Goal: Task Accomplishment & Management: Manage account settings

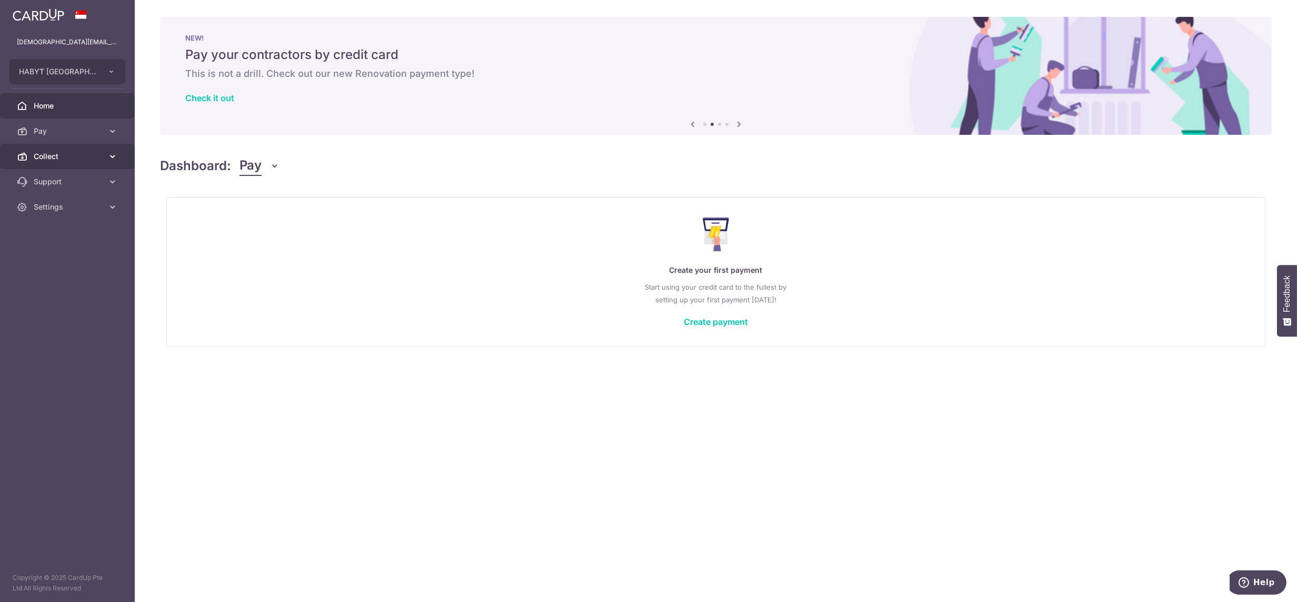
click at [68, 153] on span "Collect" at bounding box center [69, 156] width 70 height 11
click at [61, 189] on link "Dashboard" at bounding box center [67, 181] width 135 height 25
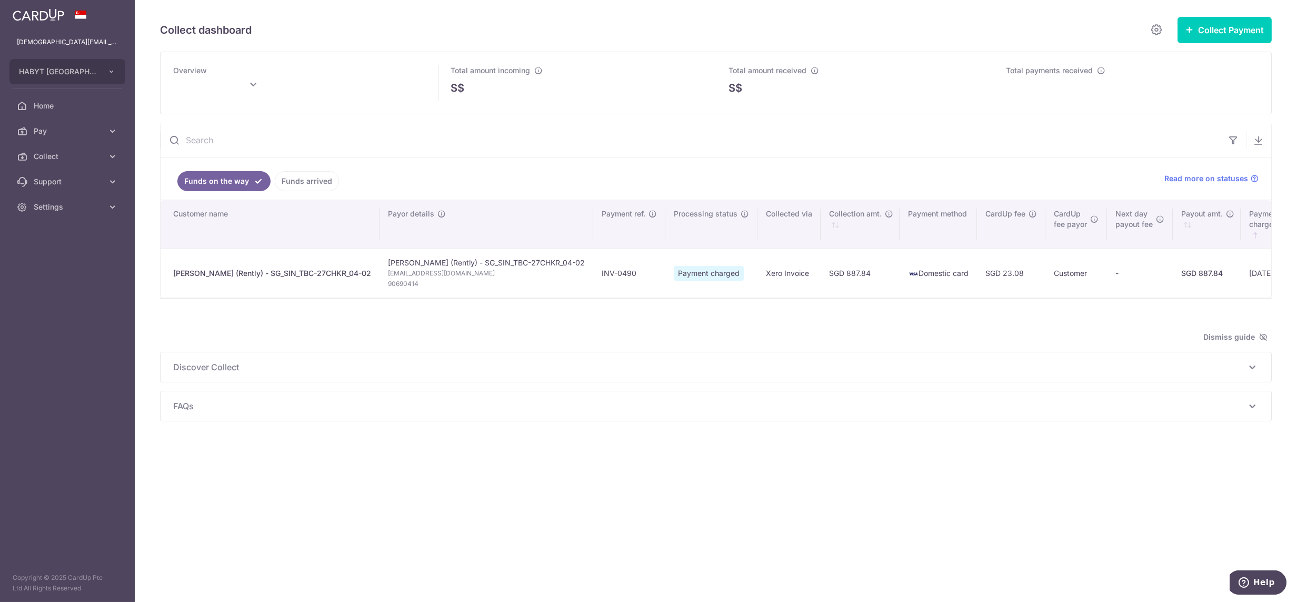
type input "[DATE]"
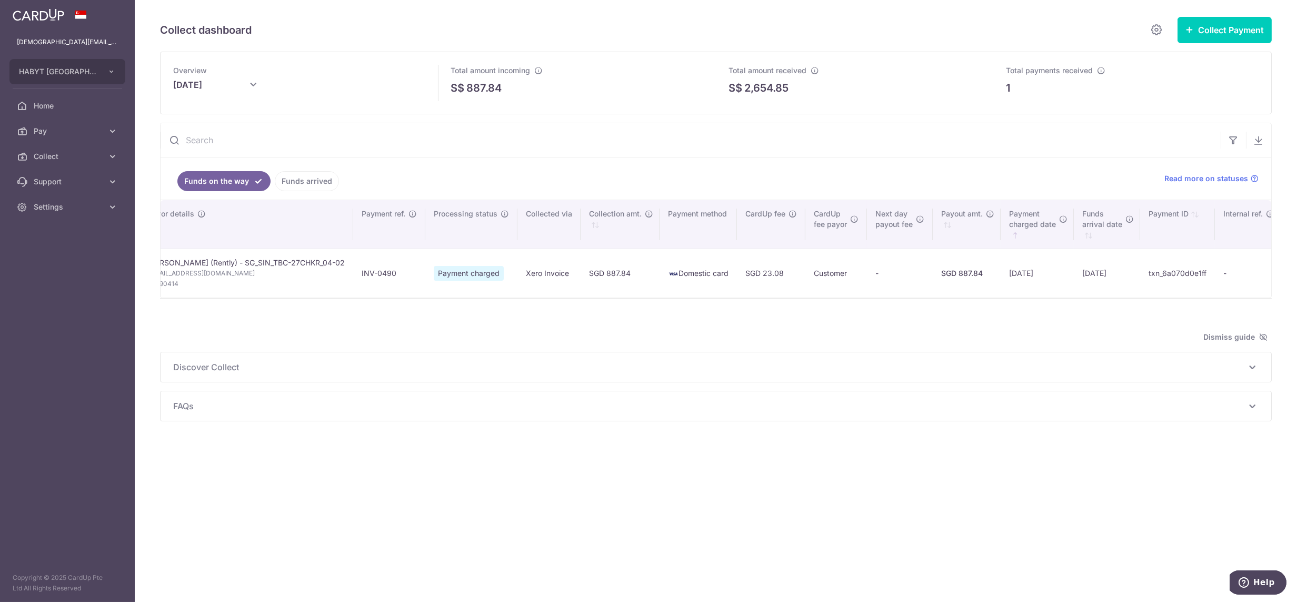
scroll to position [0, 241]
click at [57, 213] on link "Settings" at bounding box center [67, 206] width 135 height 25
drag, startPoint x: 58, startPoint y: 254, endPoint x: 164, endPoint y: 139, distance: 156.1
click at [58, 254] on span "Logout" at bounding box center [69, 257] width 70 height 11
